Goal: Find specific page/section: Find specific page/section

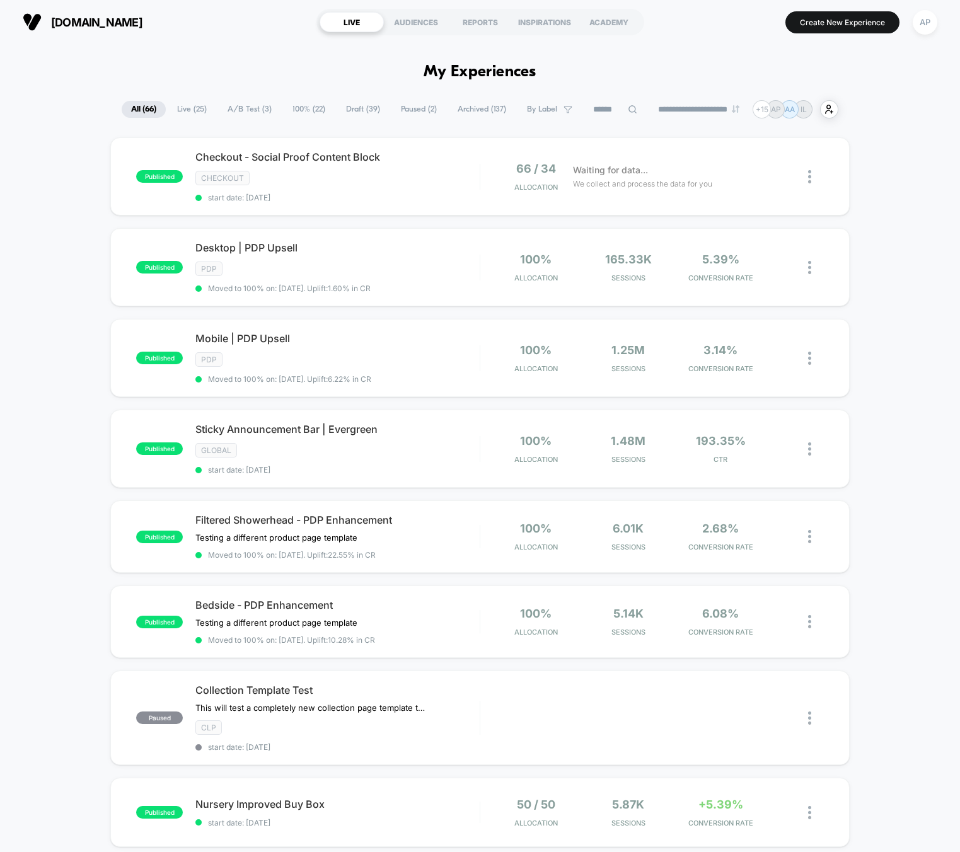
click at [248, 108] on span "A/B Test ( 3 )" at bounding box center [249, 109] width 63 height 17
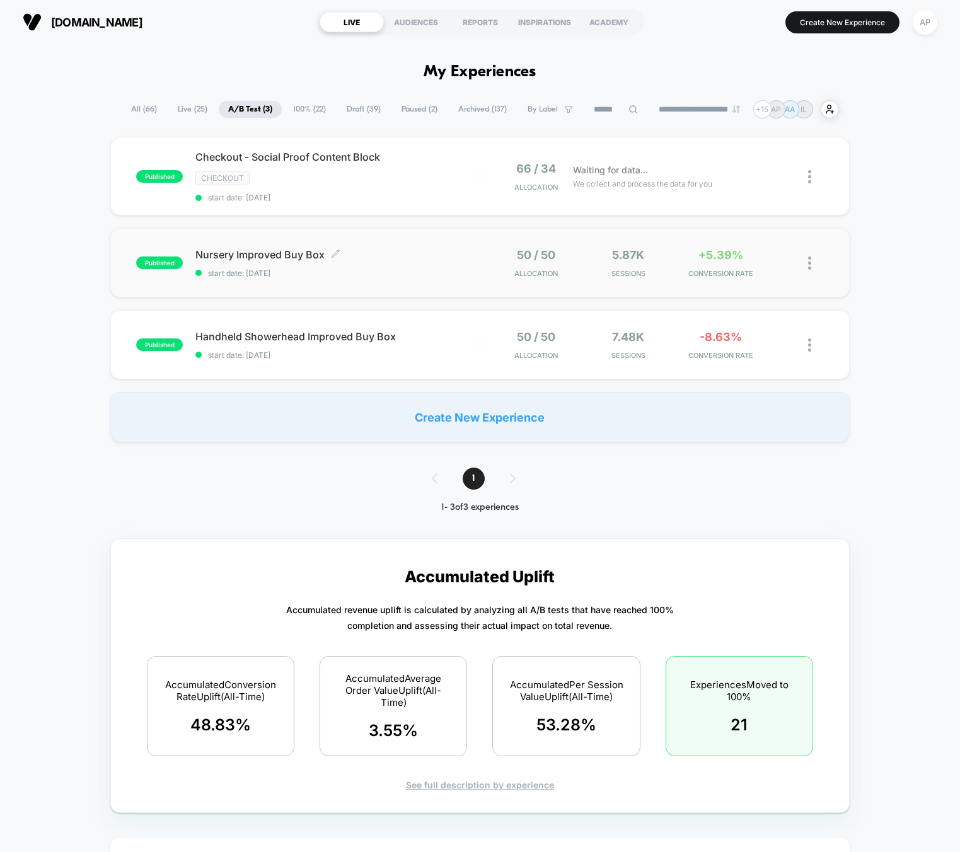
click at [416, 259] on span "Nursery Improved Buy Box Click to edit experience details" at bounding box center [337, 254] width 284 height 13
